Goal: Information Seeking & Learning: Learn about a topic

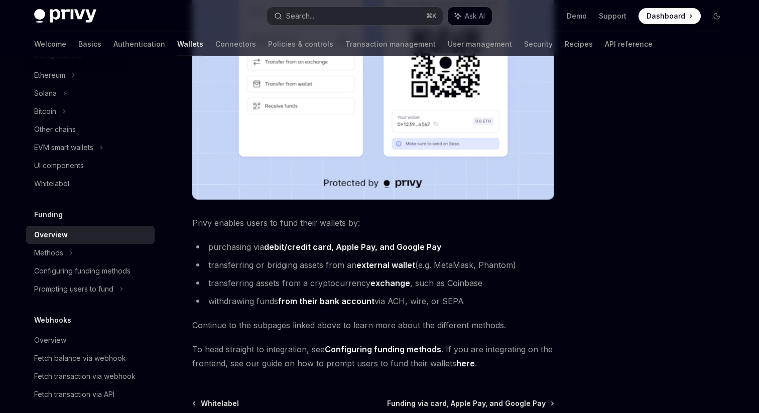
scroll to position [307, 0]
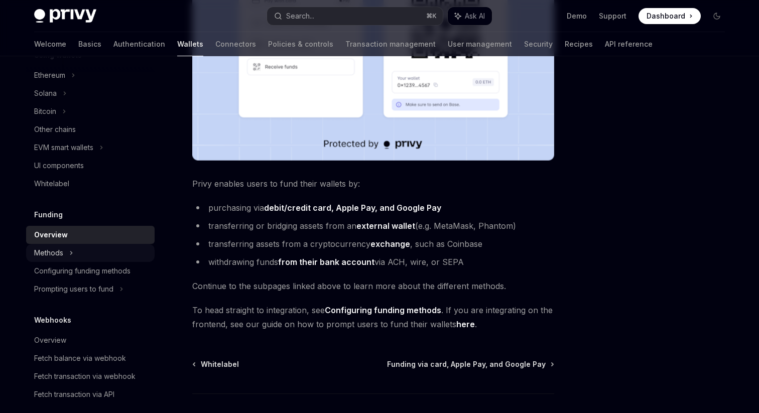
click at [100, 255] on div "Methods" at bounding box center [90, 253] width 128 height 18
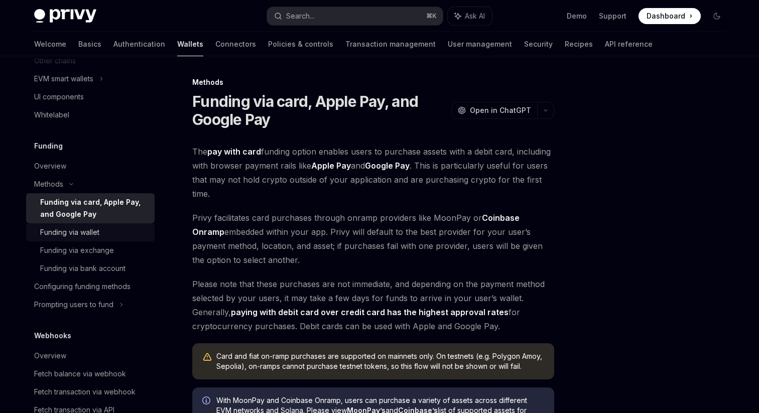
scroll to position [338, 0]
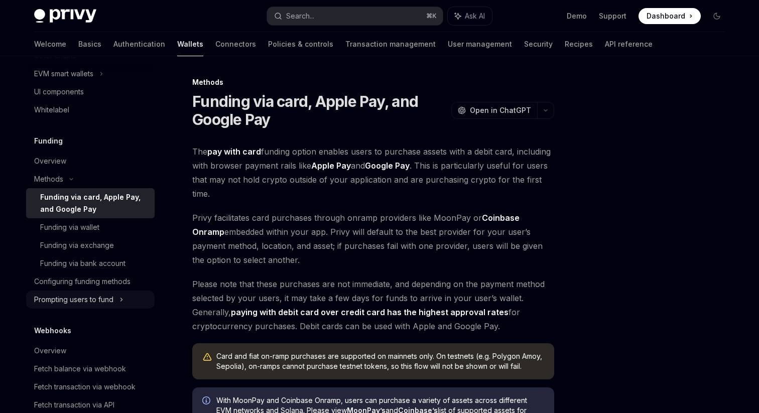
click at [104, 299] on div "Prompting users to fund" at bounding box center [73, 300] width 79 height 12
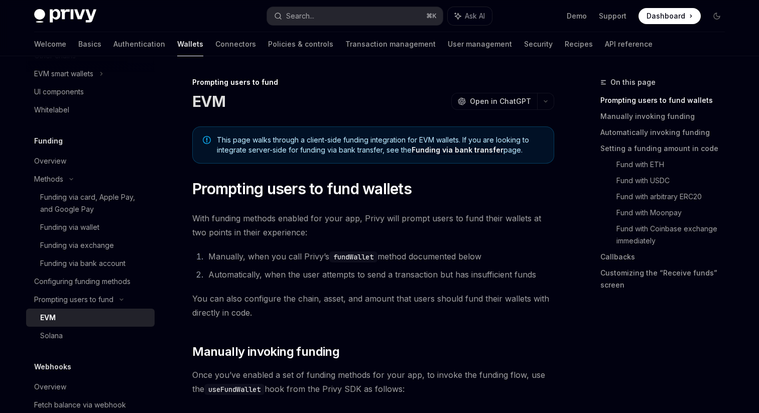
click at [113, 317] on div "EVM" at bounding box center [94, 318] width 108 height 12
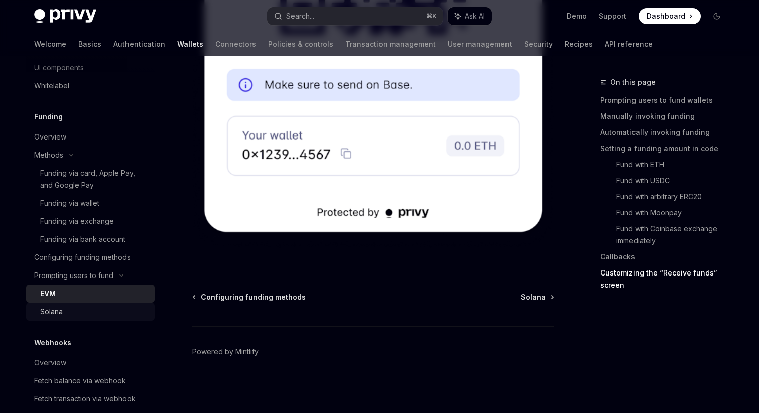
scroll to position [391, 0]
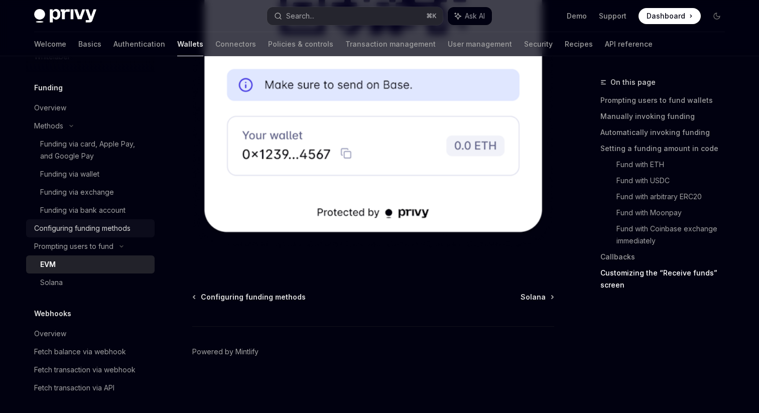
click at [69, 228] on div "Configuring funding methods" at bounding box center [82, 228] width 96 height 12
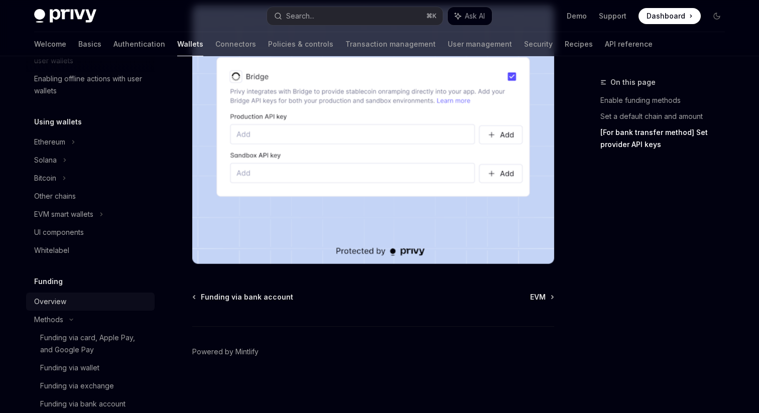
scroll to position [159, 0]
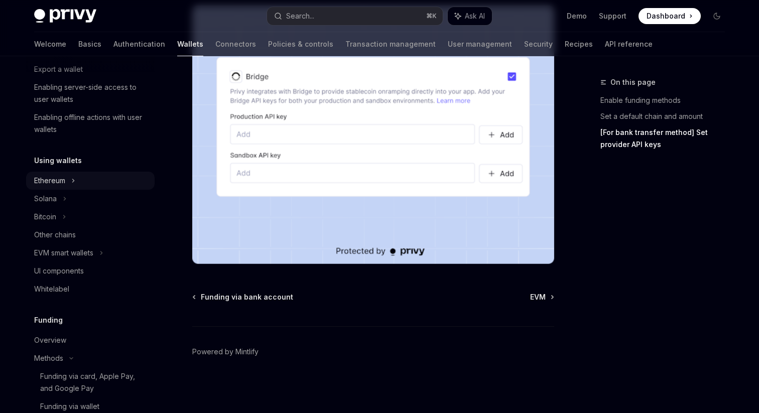
click at [66, 181] on div "Ethereum" at bounding box center [90, 181] width 128 height 18
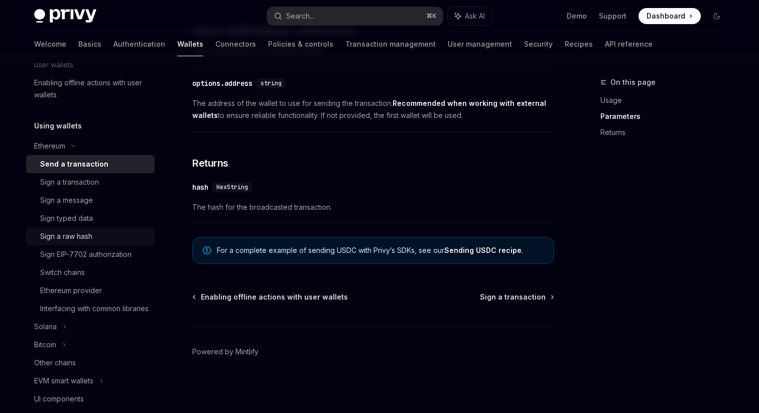
scroll to position [236, 0]
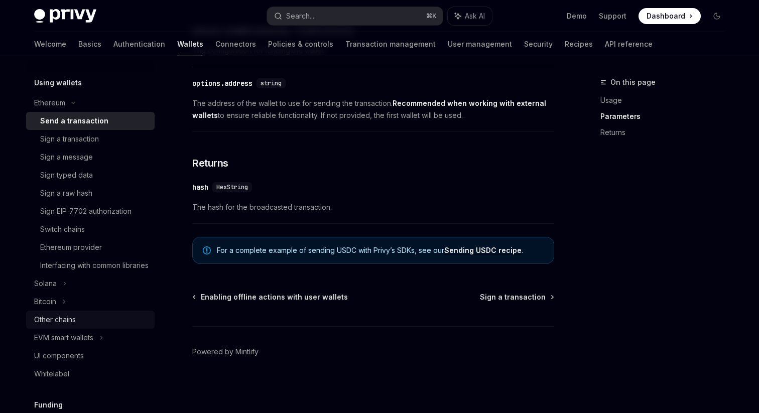
click at [87, 326] on div "Other chains" at bounding box center [91, 320] width 114 height 12
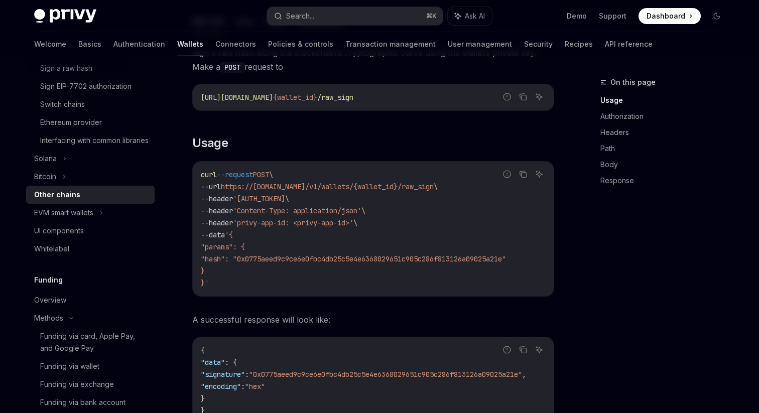
scroll to position [473, 0]
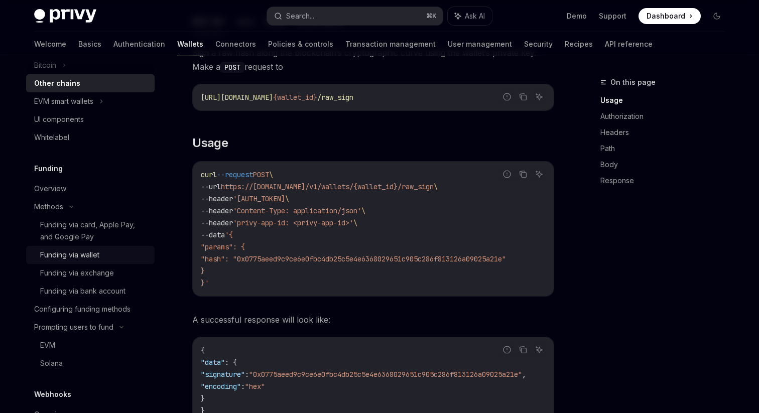
click at [64, 261] on div "Funding via wallet" at bounding box center [69, 255] width 59 height 12
type textarea "*"
